Goal: Information Seeking & Learning: Learn about a topic

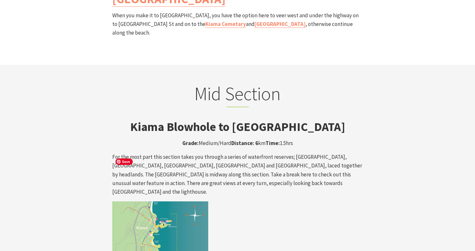
scroll to position [1029, 0]
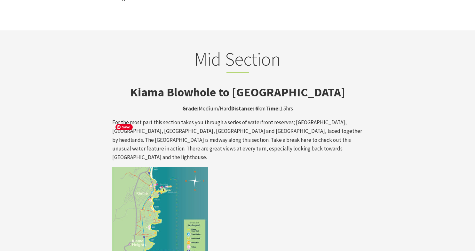
click at [153, 167] on img at bounding box center [160, 215] width 96 height 96
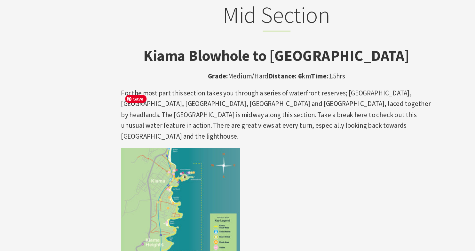
click at [179, 178] on img at bounding box center [160, 215] width 96 height 96
click at [178, 180] on img at bounding box center [160, 215] width 96 height 96
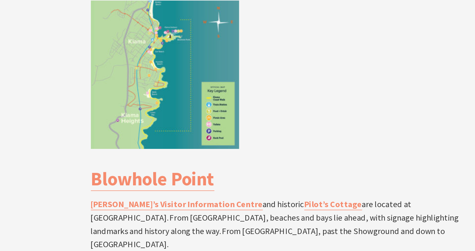
scroll to position [1108, 0]
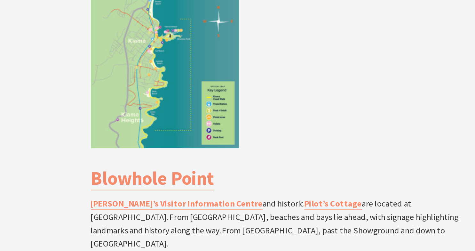
click at [245, 216] on p "[PERSON_NAME]’s Visitor Information Centre and historic [GEOGRAPHIC_DATA] are l…" at bounding box center [237, 233] width 251 height 35
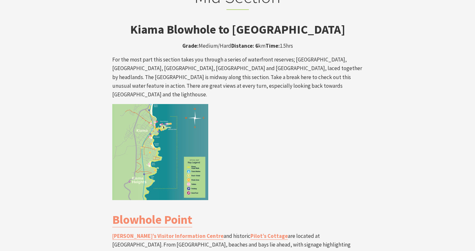
scroll to position [1098, 0]
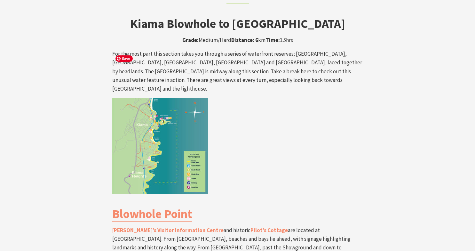
click at [165, 124] on img at bounding box center [160, 146] width 96 height 96
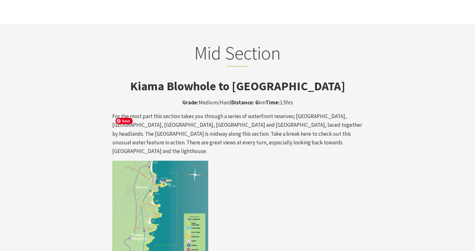
scroll to position [1033, 0]
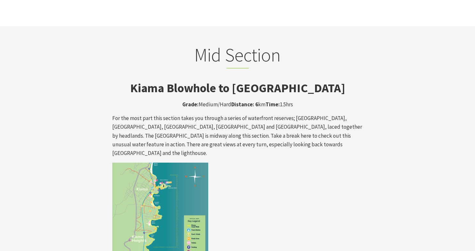
click at [201, 80] on strong "Kiama Blowhole to [GEOGRAPHIC_DATA]" at bounding box center [237, 87] width 215 height 15
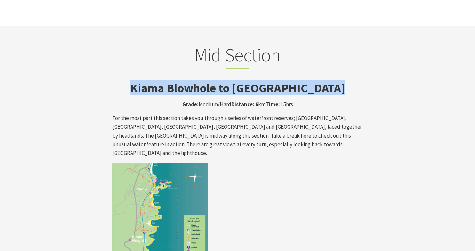
copy div "Kiama Blowhole to [GEOGRAPHIC_DATA]"
click at [313, 114] on p "For the most part this section takes you through a series of waterfront reserve…" at bounding box center [237, 135] width 251 height 43
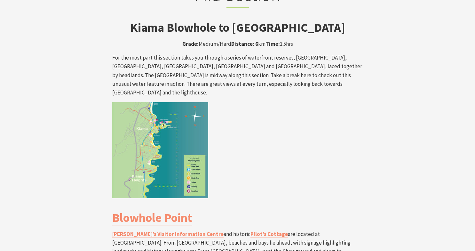
scroll to position [1098, 0]
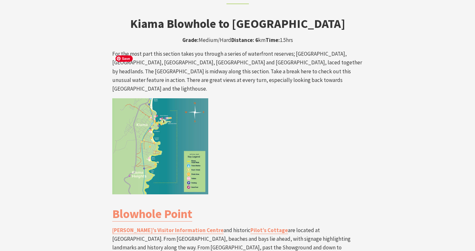
click at [164, 109] on img at bounding box center [160, 146] width 96 height 96
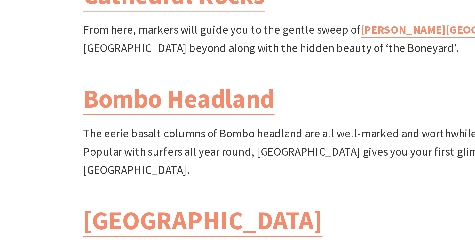
scroll to position [880, 0]
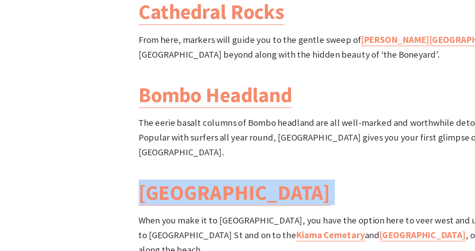
drag, startPoint x: 241, startPoint y: 76, endPoint x: 202, endPoint y: 91, distance: 41.5
click at [202, 106] on h3 "[GEOGRAPHIC_DATA]" at bounding box center [237, 113] width 251 height 15
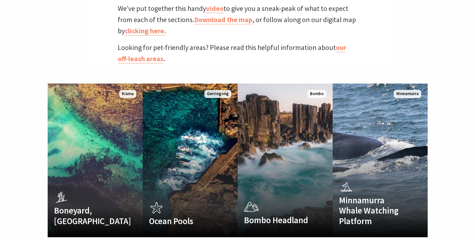
scroll to position [0, 0]
